Goal: Use online tool/utility

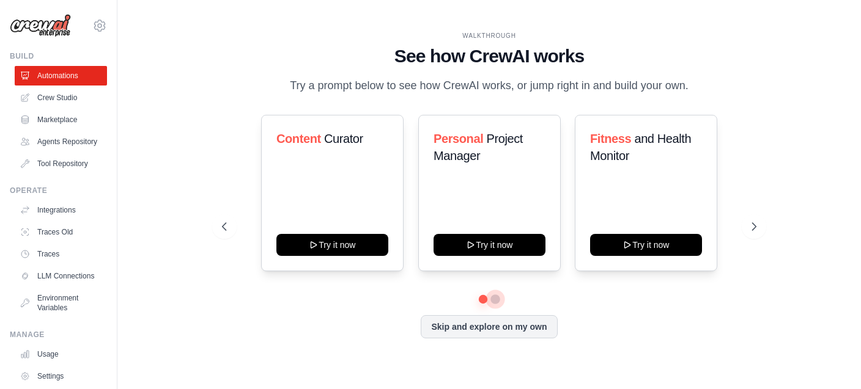
click at [495, 298] on button at bounding box center [495, 300] width 10 height 10
click at [759, 222] on icon at bounding box center [755, 227] width 12 height 12
click at [72, 102] on link "Crew Studio" at bounding box center [62, 98] width 92 height 20
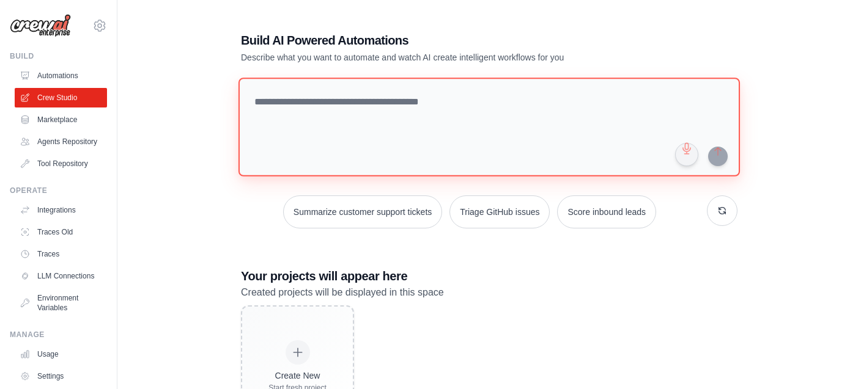
click at [364, 108] on textarea at bounding box center [488, 127] width 501 height 99
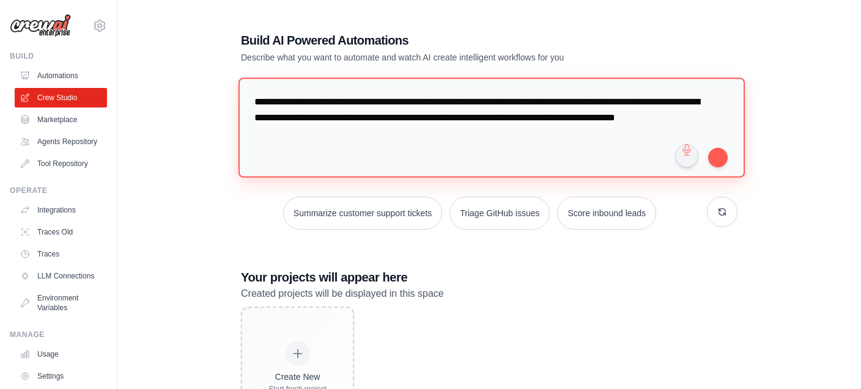
type textarea "**********"
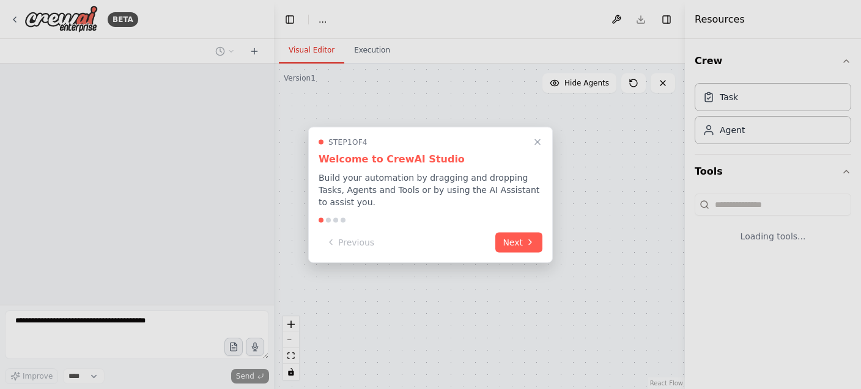
select select "****"
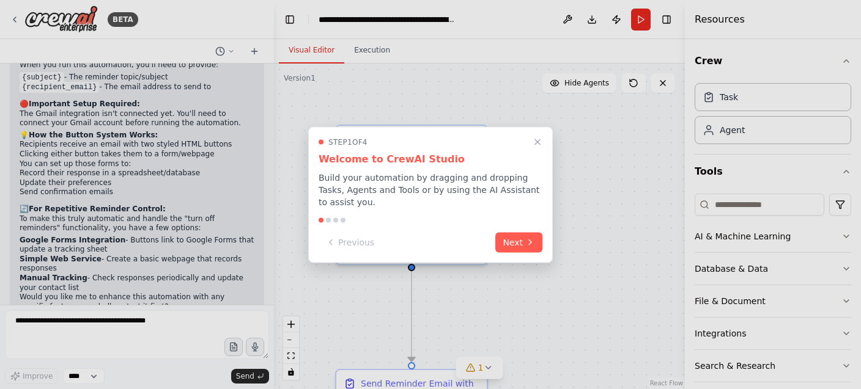
scroll to position [803, 0]
click at [521, 233] on button "Next" at bounding box center [518, 241] width 47 height 20
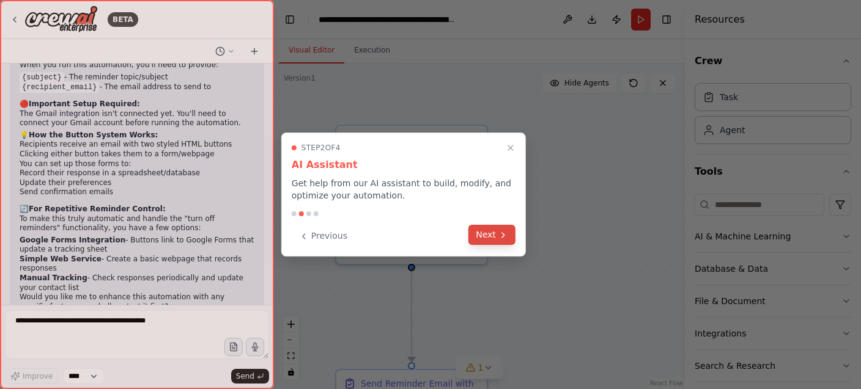
click at [493, 235] on button "Next" at bounding box center [491, 235] width 47 height 20
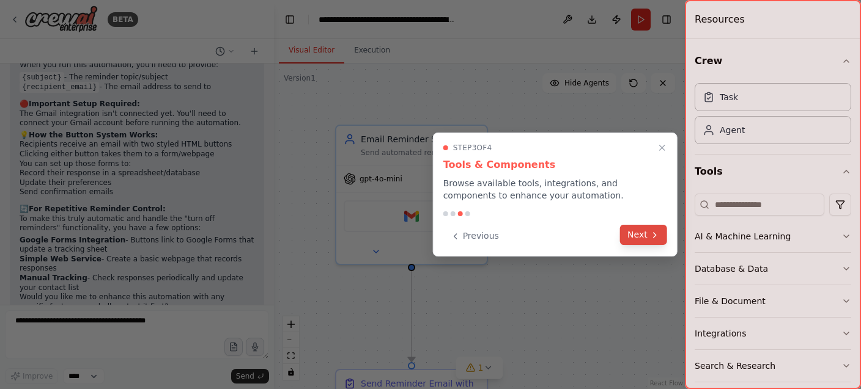
click at [656, 237] on icon at bounding box center [655, 235] width 10 height 10
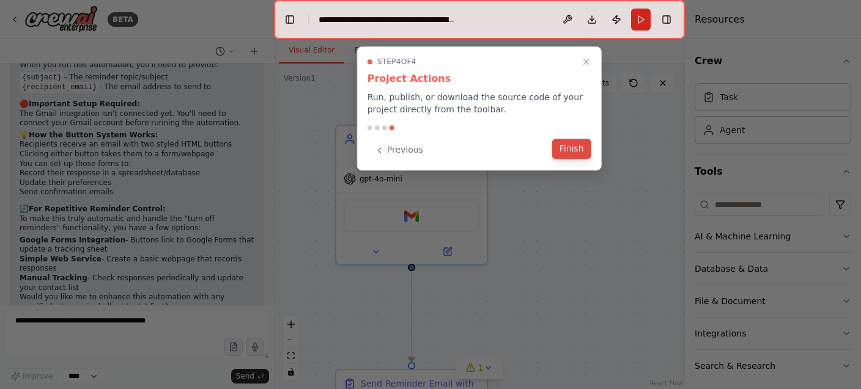
click at [585, 147] on button "Finish" at bounding box center [571, 149] width 39 height 20
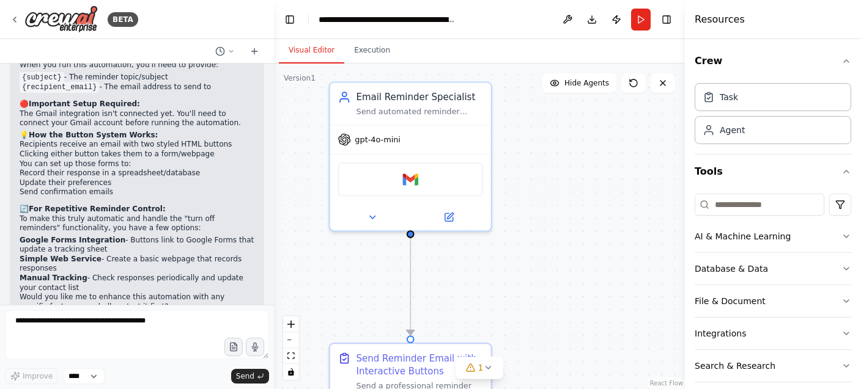
drag, startPoint x: 537, startPoint y: 217, endPoint x: 529, endPoint y: 184, distance: 34.1
click at [529, 184] on div ".deletable-edge-delete-btn { width: 20px; height: 20px; border: 0px solid #ffff…" at bounding box center [479, 227] width 411 height 326
click at [436, 182] on div "Gmail" at bounding box center [410, 177] width 145 height 34
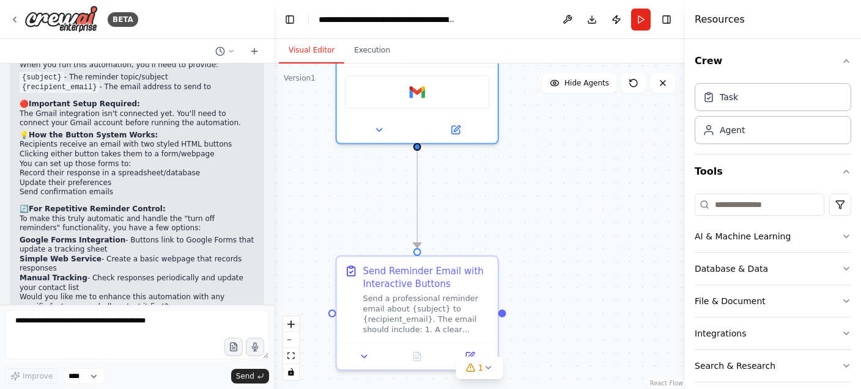
drag, startPoint x: 573, startPoint y: 220, endPoint x: 586, endPoint y: 161, distance: 60.5
click at [581, 127] on div ".deletable-edge-delete-btn { width: 20px; height: 20px; border: 0px solid #ffff…" at bounding box center [479, 227] width 411 height 326
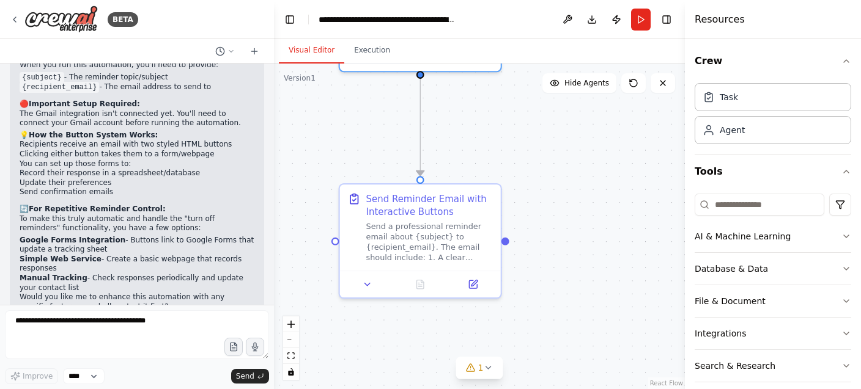
drag, startPoint x: 571, startPoint y: 271, endPoint x: 573, endPoint y: 205, distance: 66.1
click at [573, 205] on div ".deletable-edge-delete-btn { width: 20px; height: 20px; border: 0px solid #ffff…" at bounding box center [479, 227] width 411 height 326
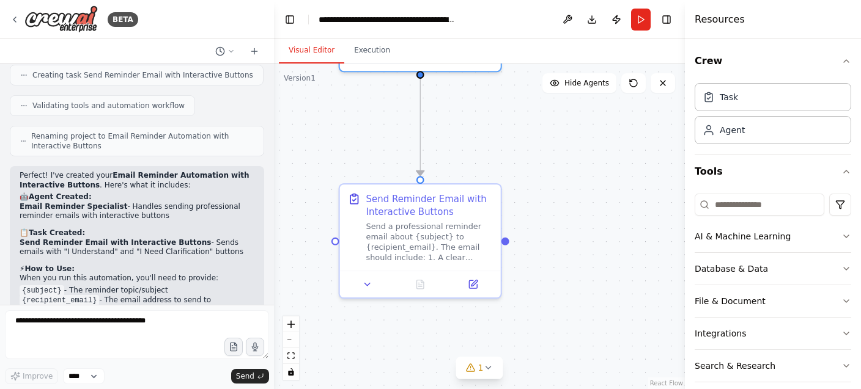
scroll to position [568, 0]
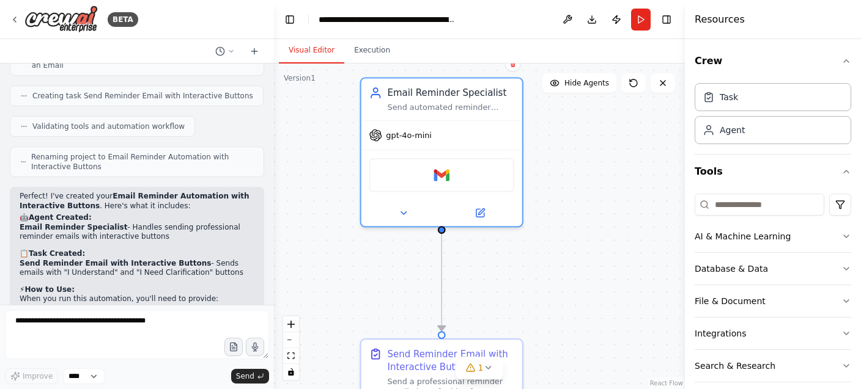
drag, startPoint x: 594, startPoint y: 137, endPoint x: 616, endPoint y: 305, distance: 169.5
click at [616, 305] on div ".deletable-edge-delete-btn { width: 20px; height: 20px; border: 0px solid #ffff…" at bounding box center [479, 227] width 411 height 326
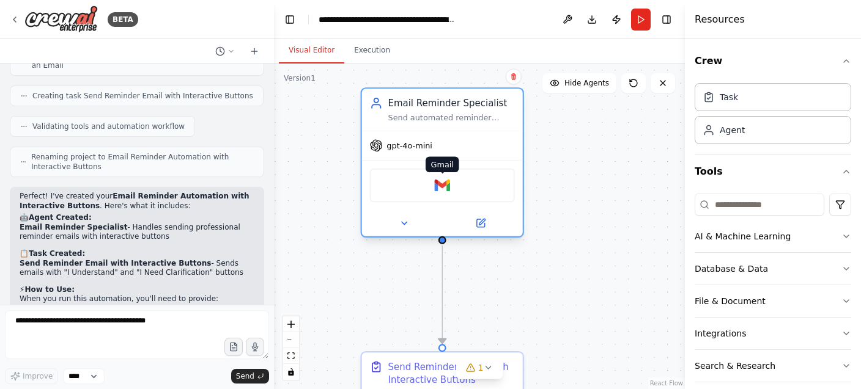
click at [436, 185] on img at bounding box center [442, 186] width 16 height 16
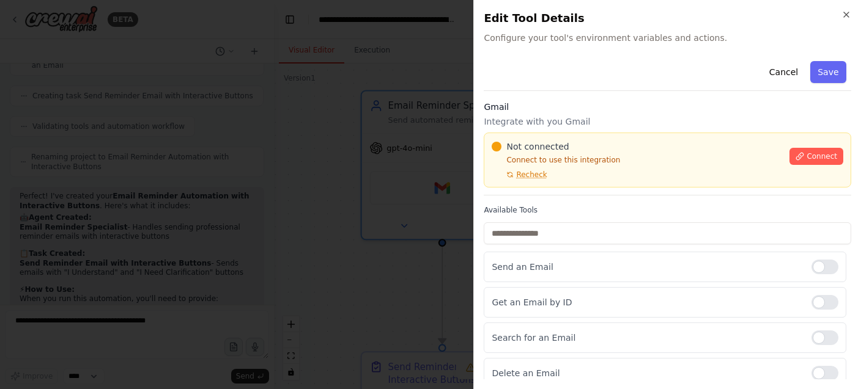
click at [549, 120] on p "Integrate with you Gmail" at bounding box center [667, 122] width 367 height 12
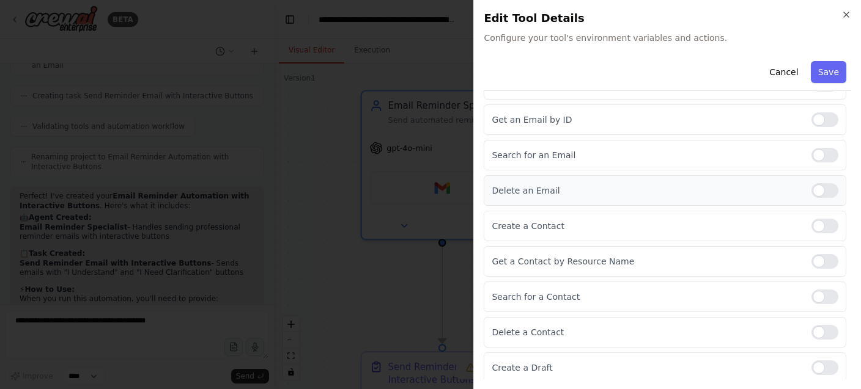
scroll to position [0, 0]
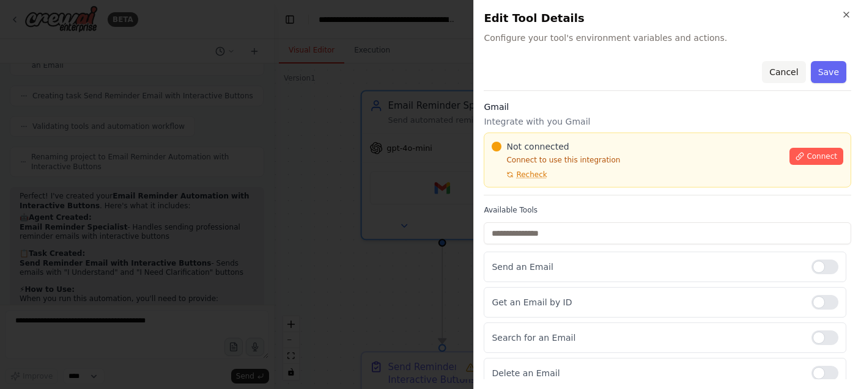
click at [795, 70] on button "Cancel" at bounding box center [783, 72] width 43 height 22
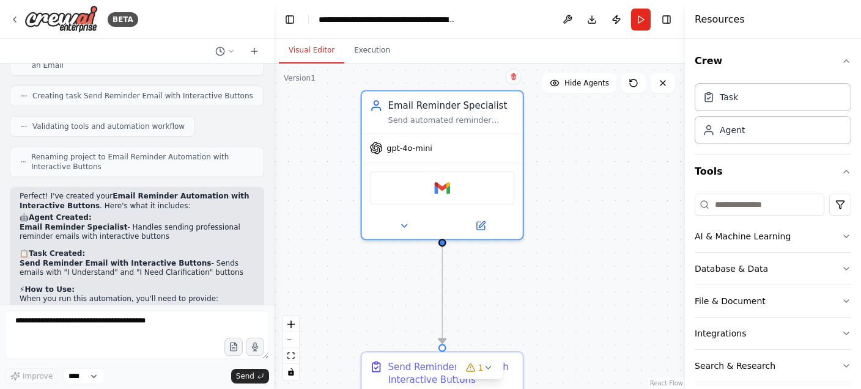
scroll to position [568, 0]
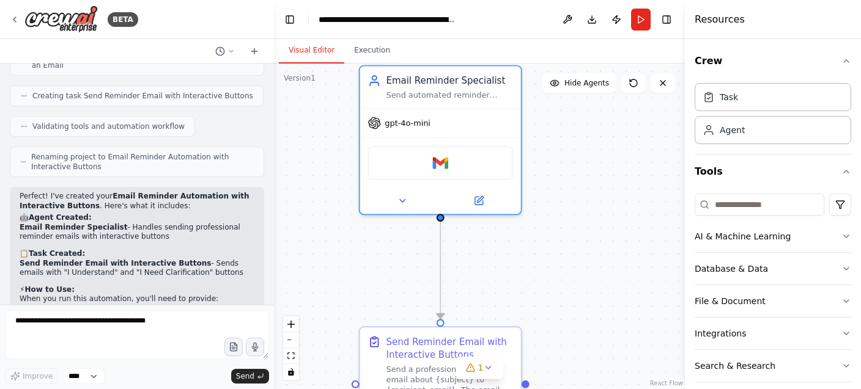
drag, startPoint x: 587, startPoint y: 260, endPoint x: 585, endPoint y: 235, distance: 25.1
click at [585, 235] on div ".deletable-edge-delete-btn { width: 20px; height: 20px; border: 0px solid #ffff…" at bounding box center [479, 227] width 411 height 326
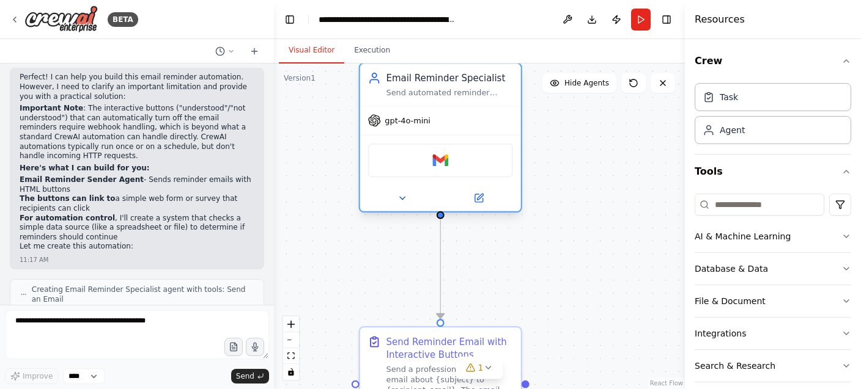
click at [397, 127] on div "gpt-4o-mini" at bounding box center [440, 120] width 161 height 29
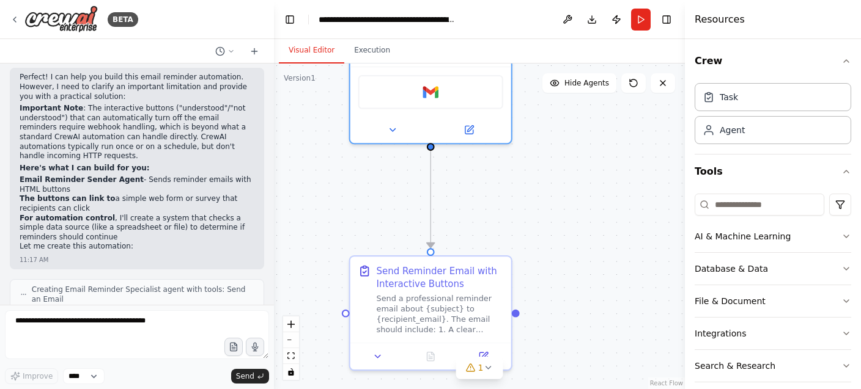
drag, startPoint x: 579, startPoint y: 230, endPoint x: 570, endPoint y: 160, distance: 71.6
click at [570, 160] on div ".deletable-edge-delete-btn { width: 20px; height: 20px; border: 0px solid #ffff…" at bounding box center [479, 227] width 411 height 326
